Goal: Connect with others: Connect with others

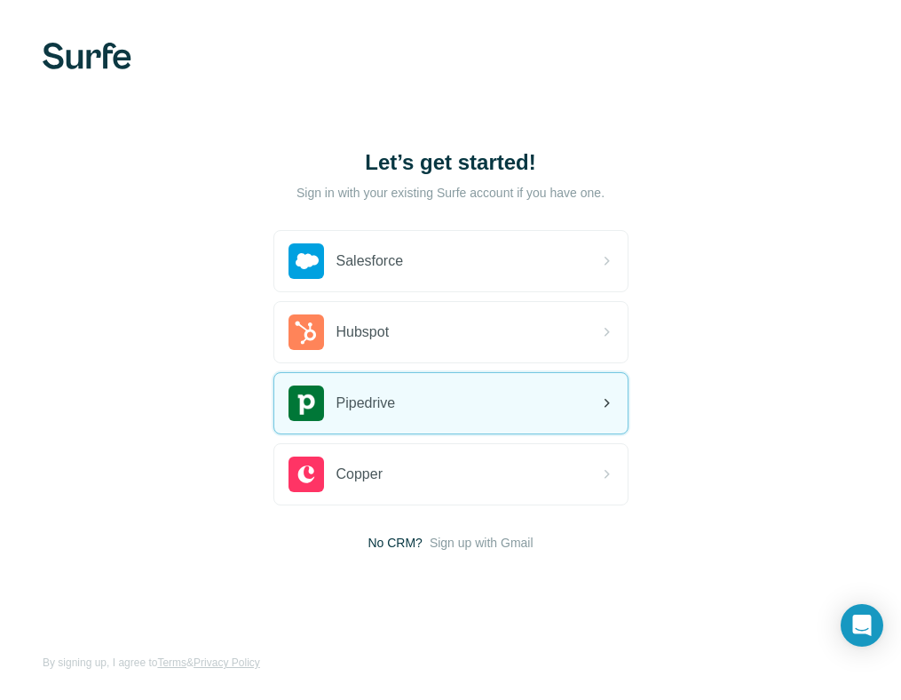
click at [356, 393] on span "Pipedrive" at bounding box center [367, 403] width 60 height 21
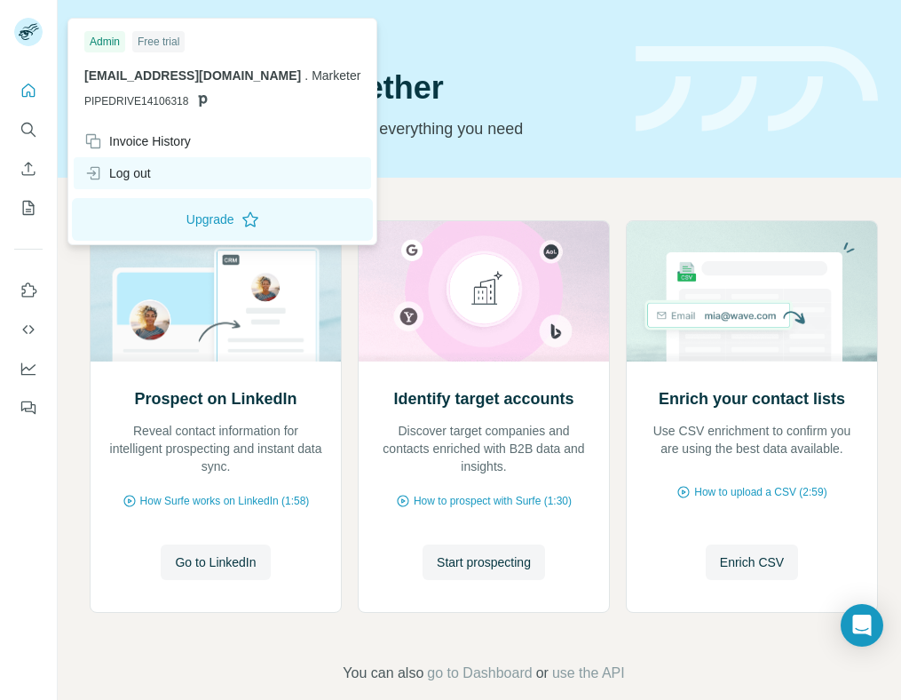
click at [132, 173] on div "Log out" at bounding box center [117, 173] width 67 height 18
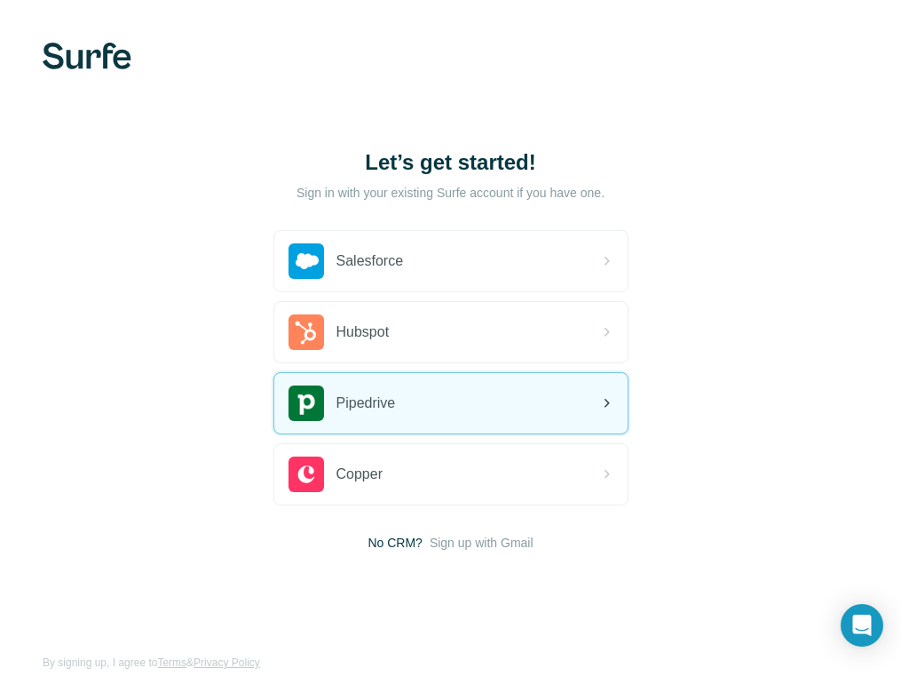
click at [339, 391] on div "Pipedrive" at bounding box center [342, 403] width 107 height 36
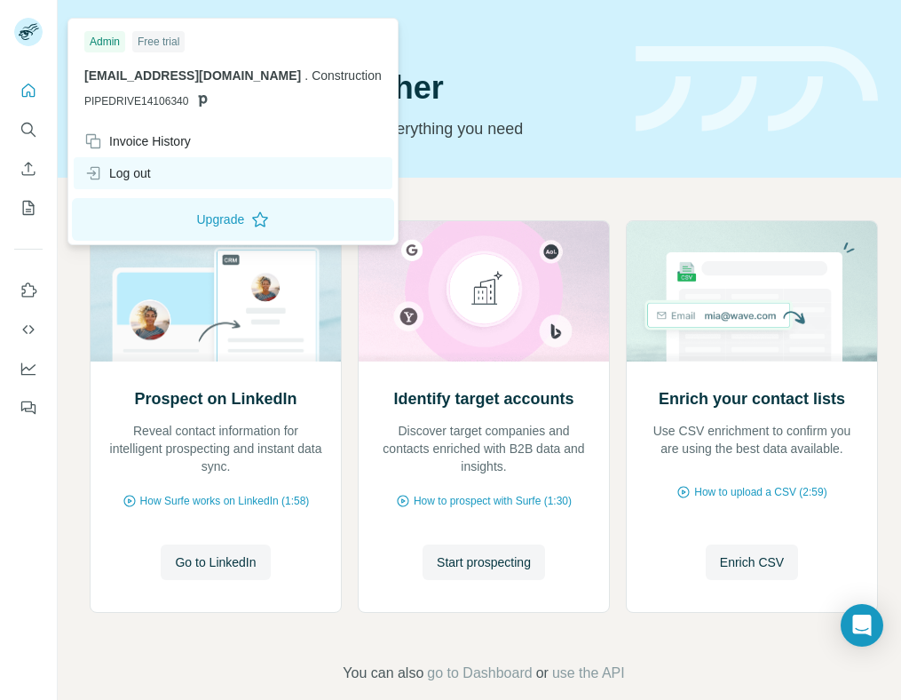
click at [116, 164] on div "Log out" at bounding box center [117, 173] width 67 height 18
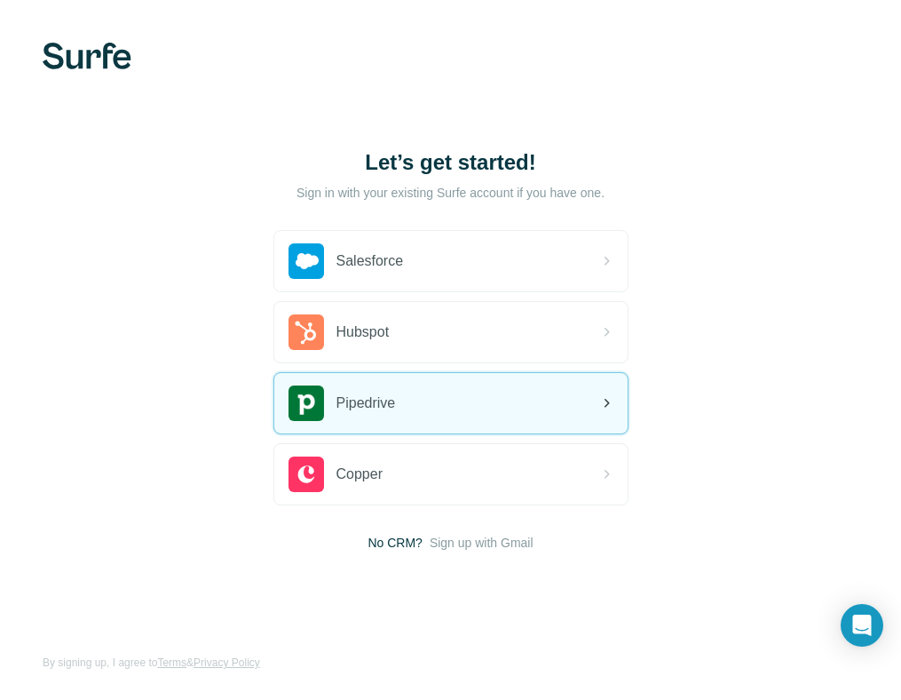
click at [345, 401] on span "Pipedrive" at bounding box center [367, 403] width 60 height 21
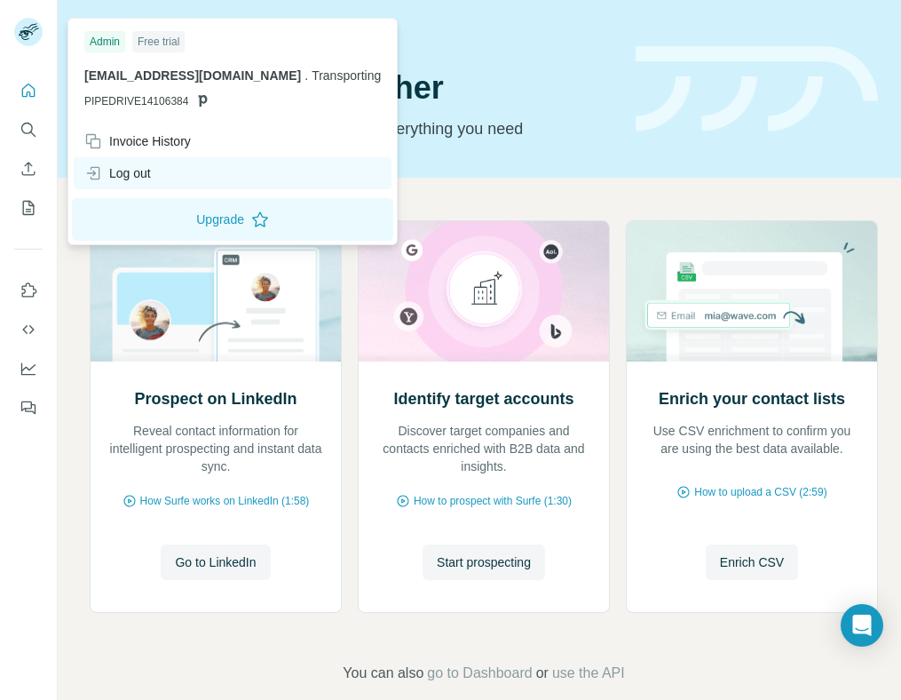
click at [113, 179] on div "Log out" at bounding box center [117, 173] width 67 height 18
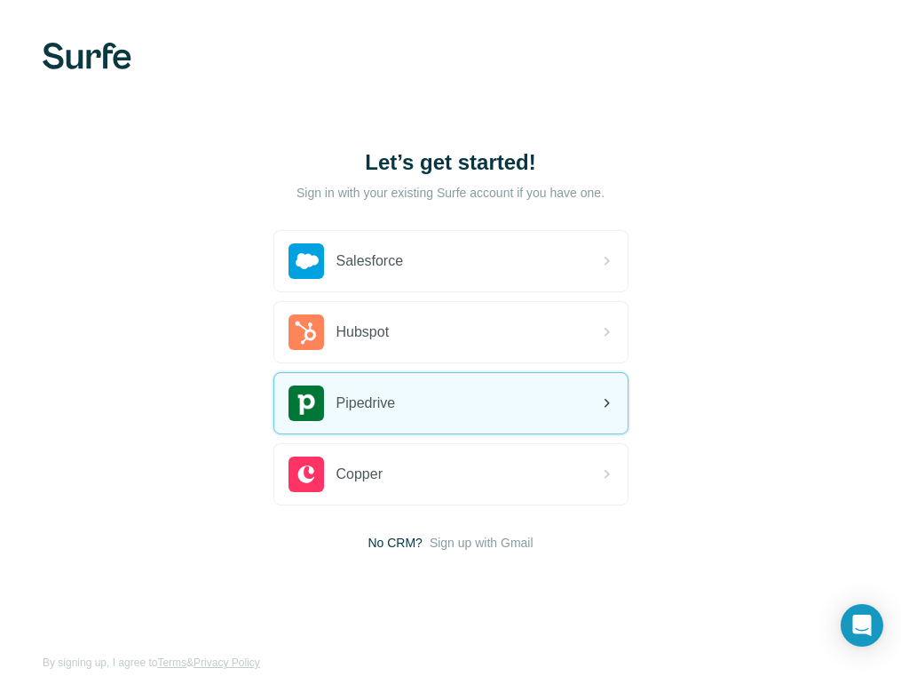
click at [370, 411] on span "Pipedrive" at bounding box center [367, 403] width 60 height 21
